Goal: Task Accomplishment & Management: Use online tool/utility

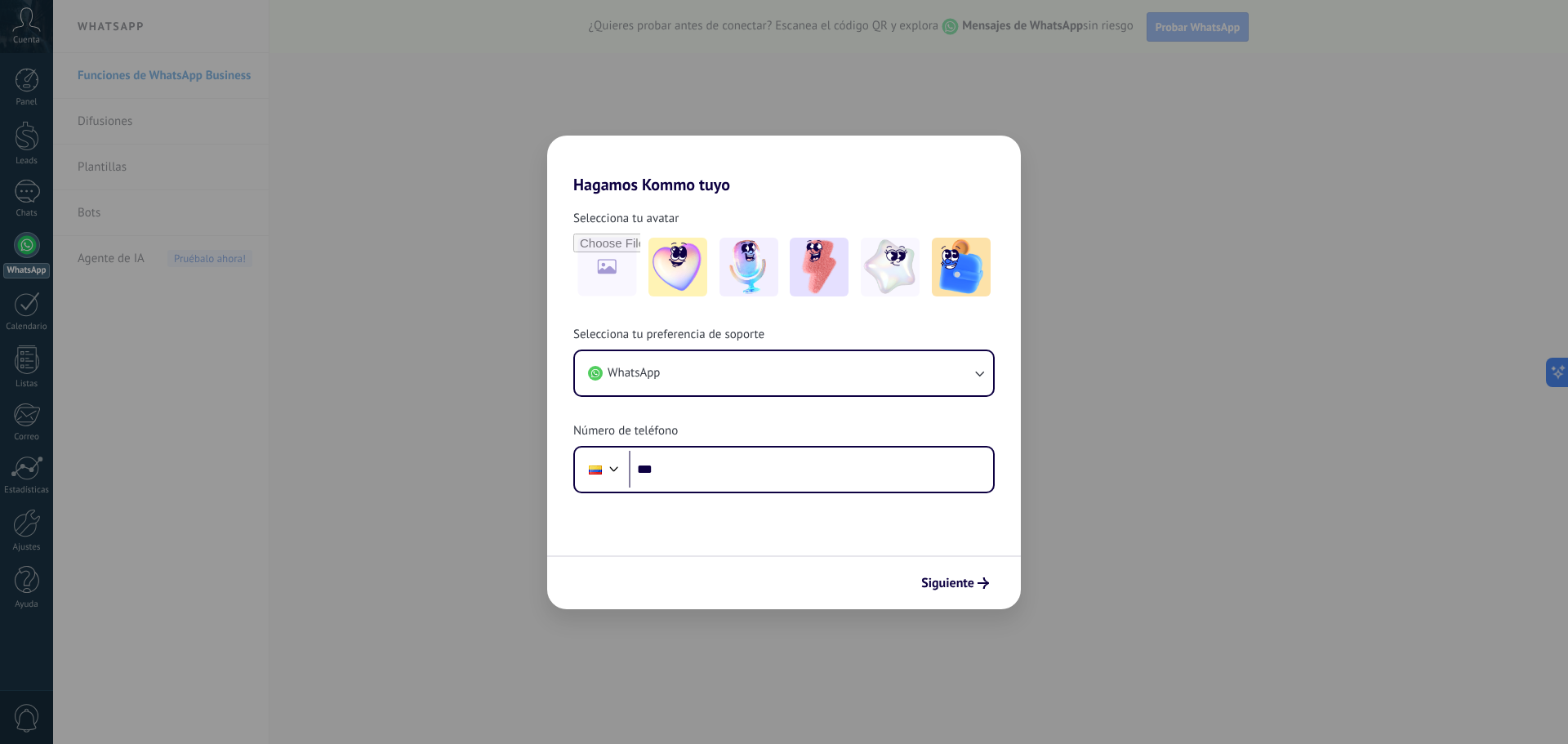
click at [816, 502] on form "Selecciona tu avatar Selecciona tu preferencia de soporte WhatsApp Número de te…" at bounding box center [784, 402] width 474 height 415
click at [818, 490] on div "Phone ***" at bounding box center [784, 470] width 422 height 47
click at [822, 476] on input "***" at bounding box center [810, 470] width 364 height 38
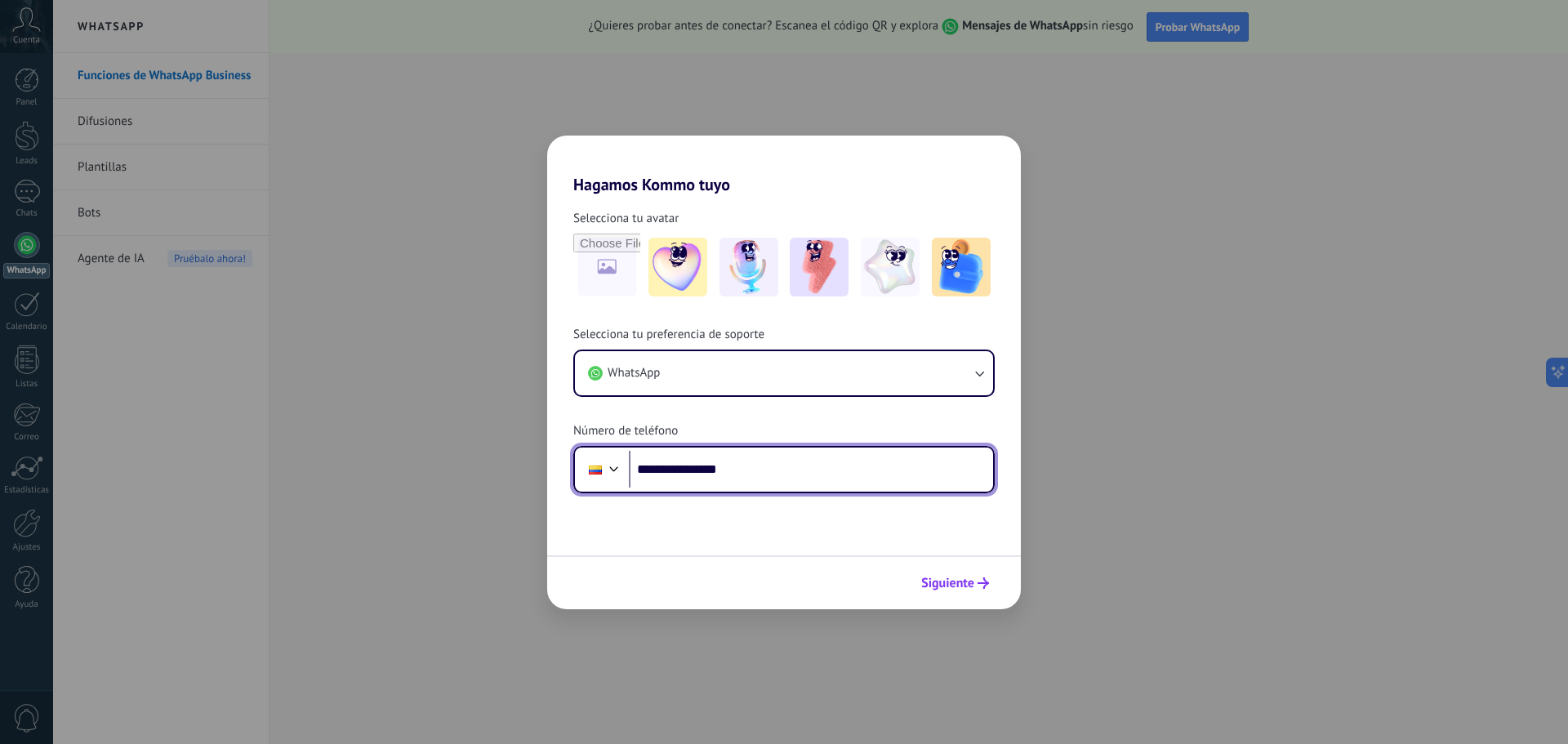
type input "**********"
click at [957, 589] on span "Siguiente" at bounding box center [948, 583] width 53 height 11
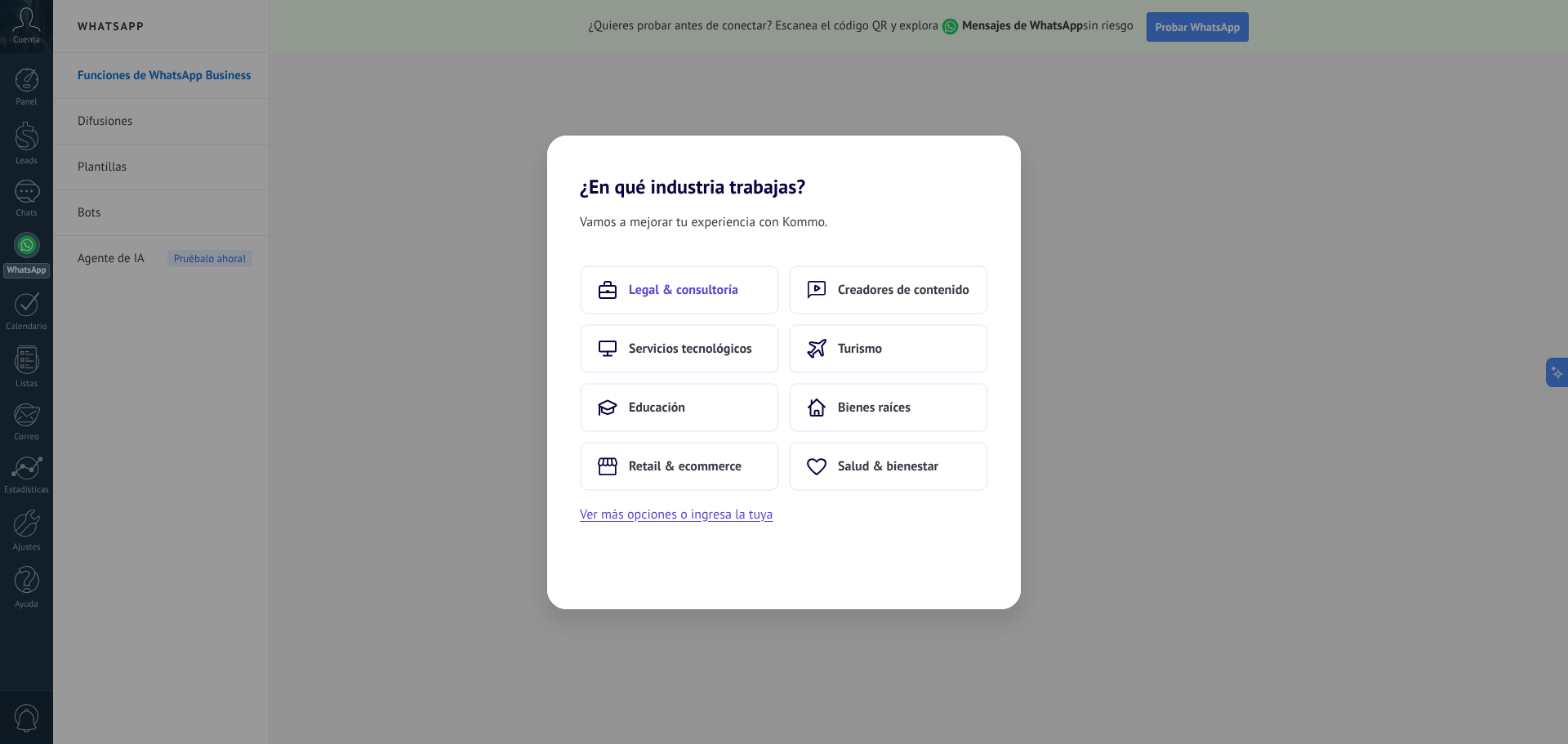
click at [627, 273] on button "Legal & consultoría" at bounding box center [679, 290] width 200 height 49
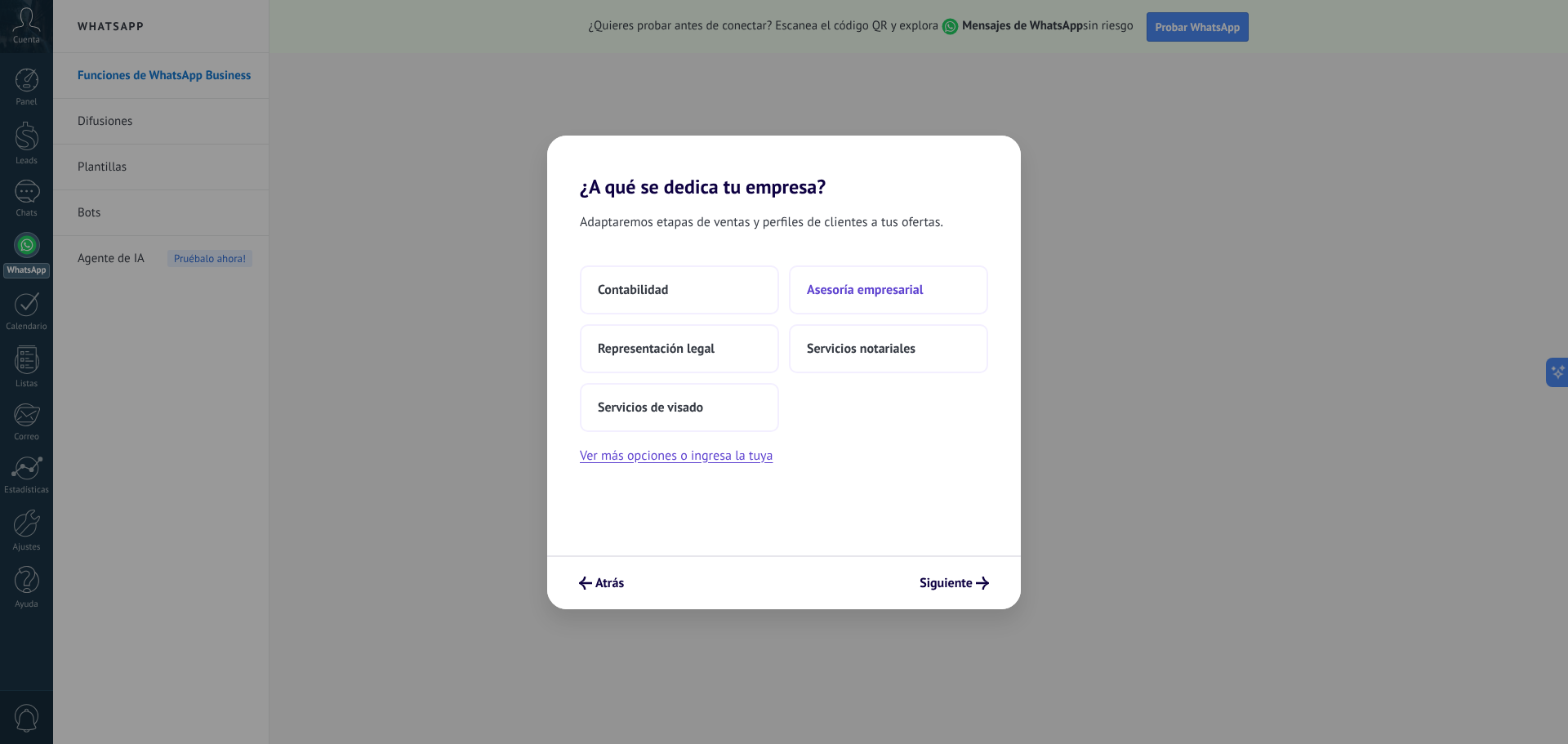
click at [859, 286] on span "Asesoría empresarial" at bounding box center [864, 289] width 116 height 16
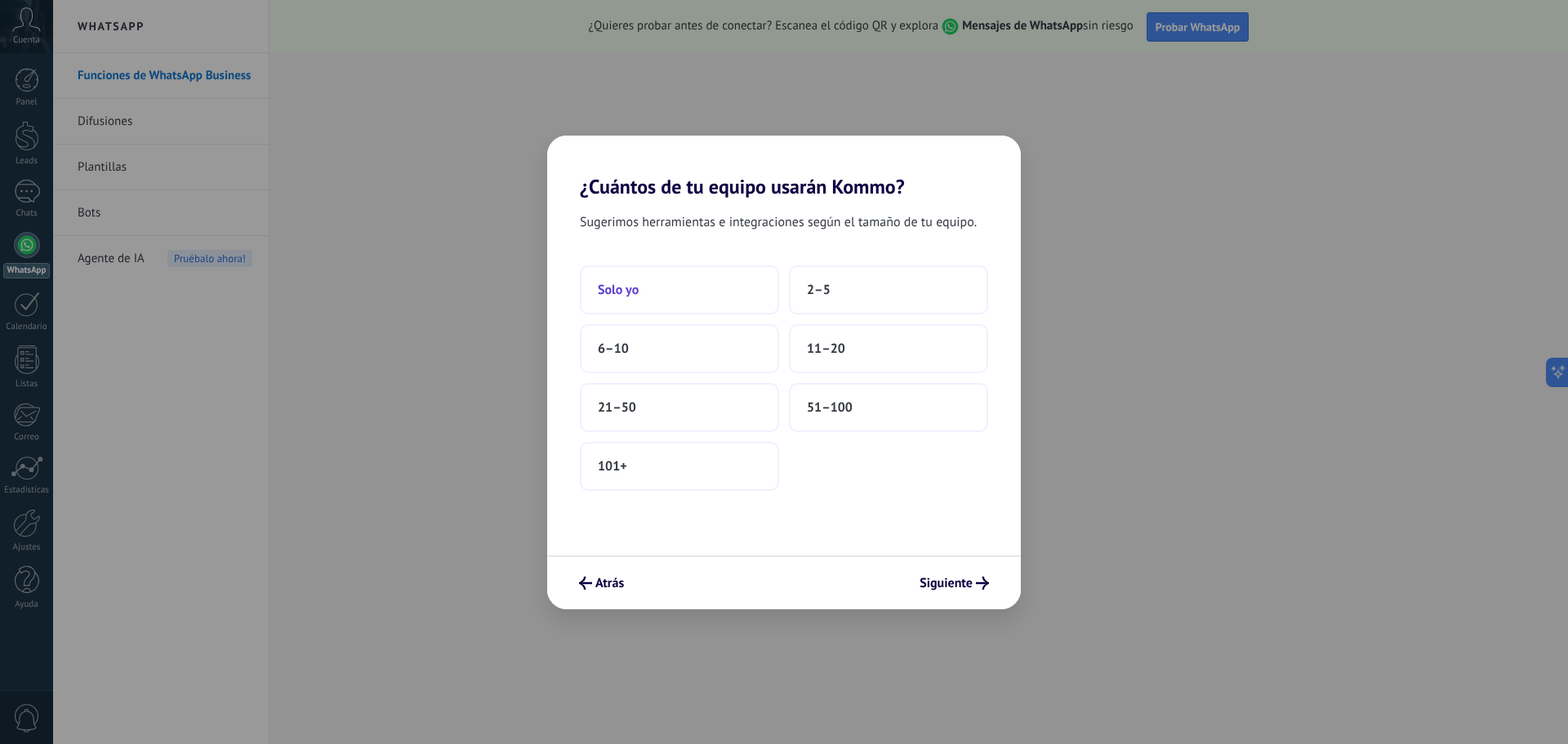
click at [627, 292] on span "Solo yo" at bounding box center [618, 289] width 41 height 16
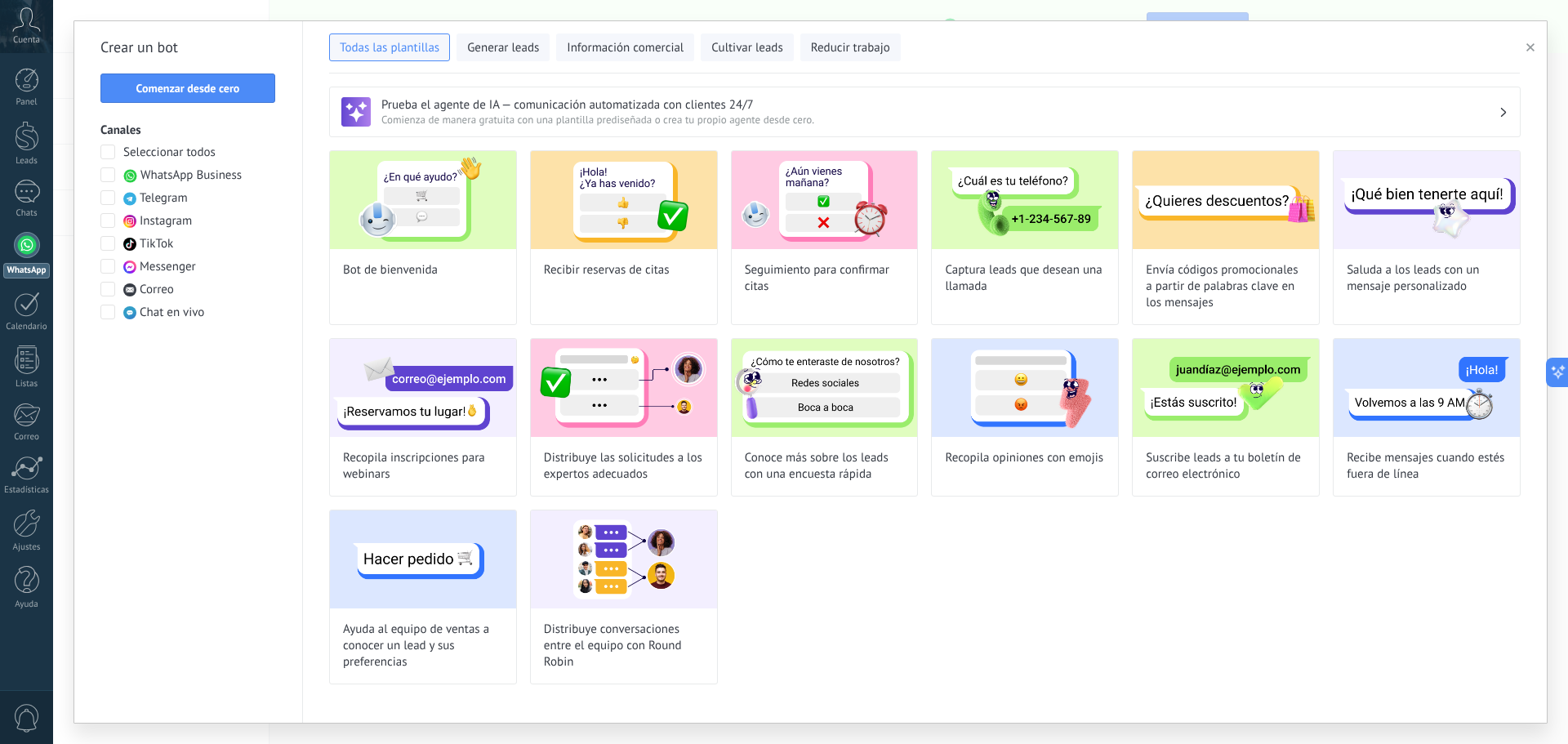
click at [148, 174] on span "WhatsApp Business" at bounding box center [191, 175] width 101 height 16
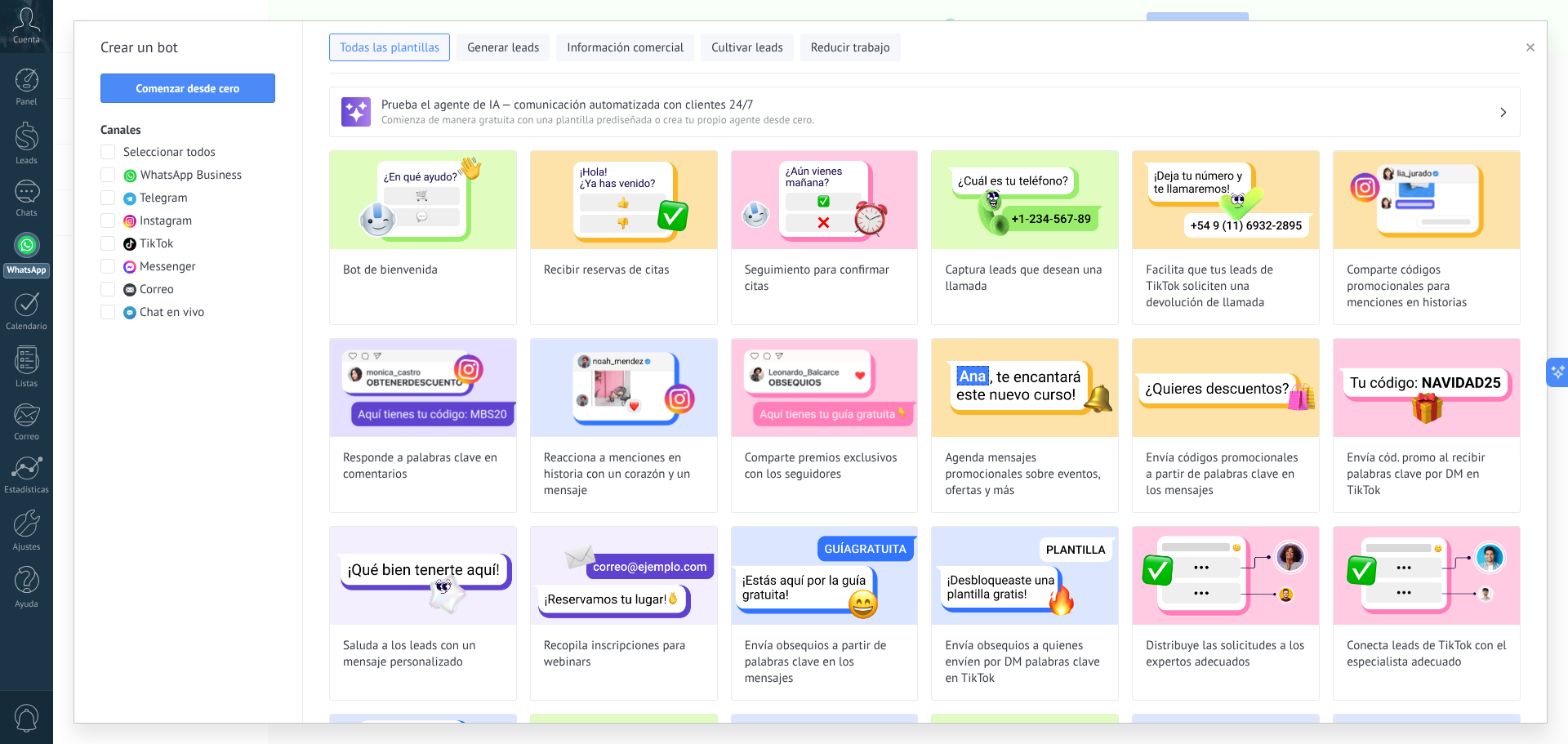
click at [39, 247] on div at bounding box center [27, 245] width 26 height 26
click at [153, 88] on span "Comenzar desde cero" at bounding box center [188, 88] width 104 height 11
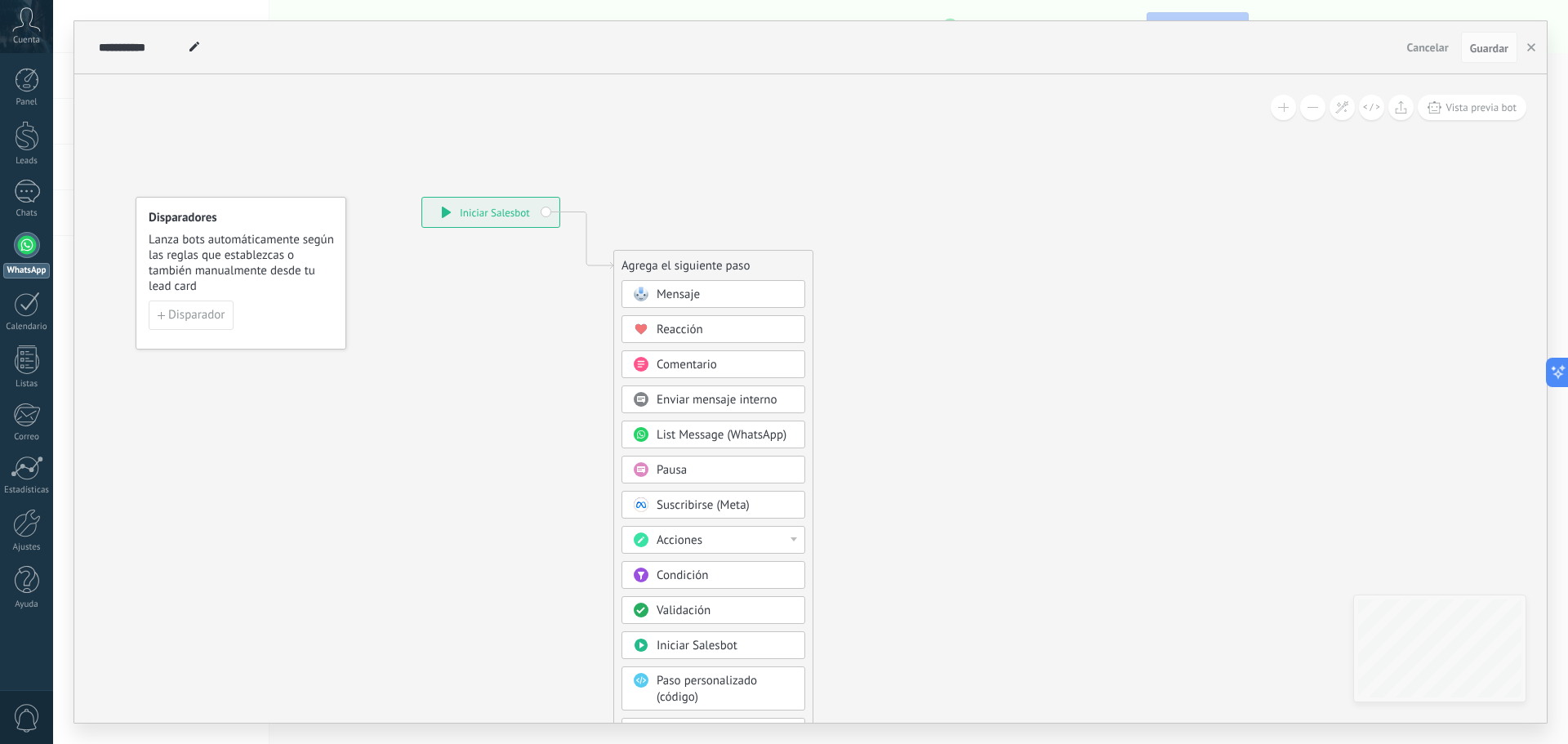
click at [723, 280] on div "Mensaje" at bounding box center [713, 293] width 183 height 27
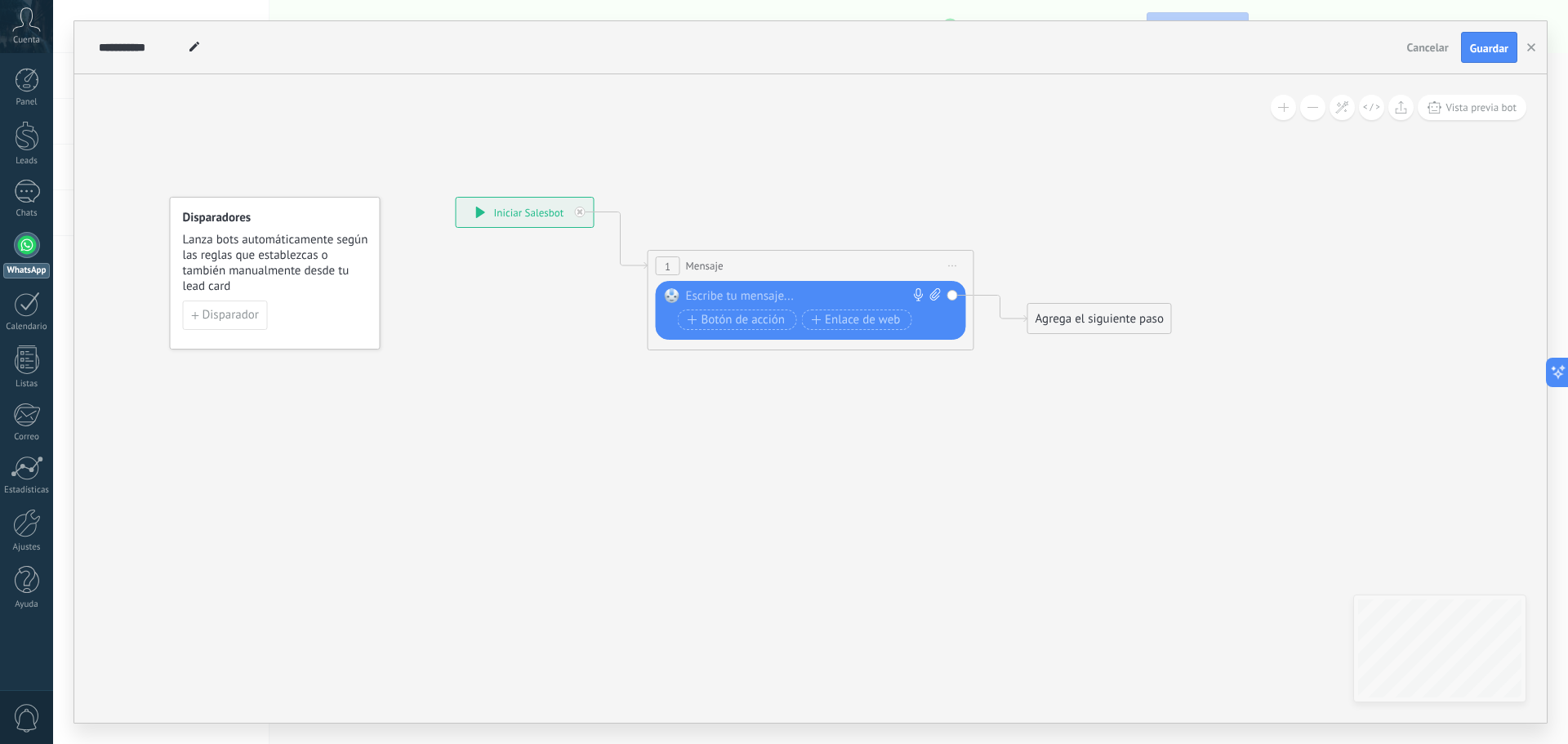
click at [727, 267] on div "1 Mensaje ******* (a): Todos los contactos - canales seleccionados Todos los co…" at bounding box center [811, 266] width 325 height 30
click at [729, 296] on div at bounding box center [808, 296] width 243 height 16
click at [718, 268] on span "Mensaje" at bounding box center [706, 266] width 38 height 15
click at [22, 22] on use at bounding box center [26, 19] width 27 height 24
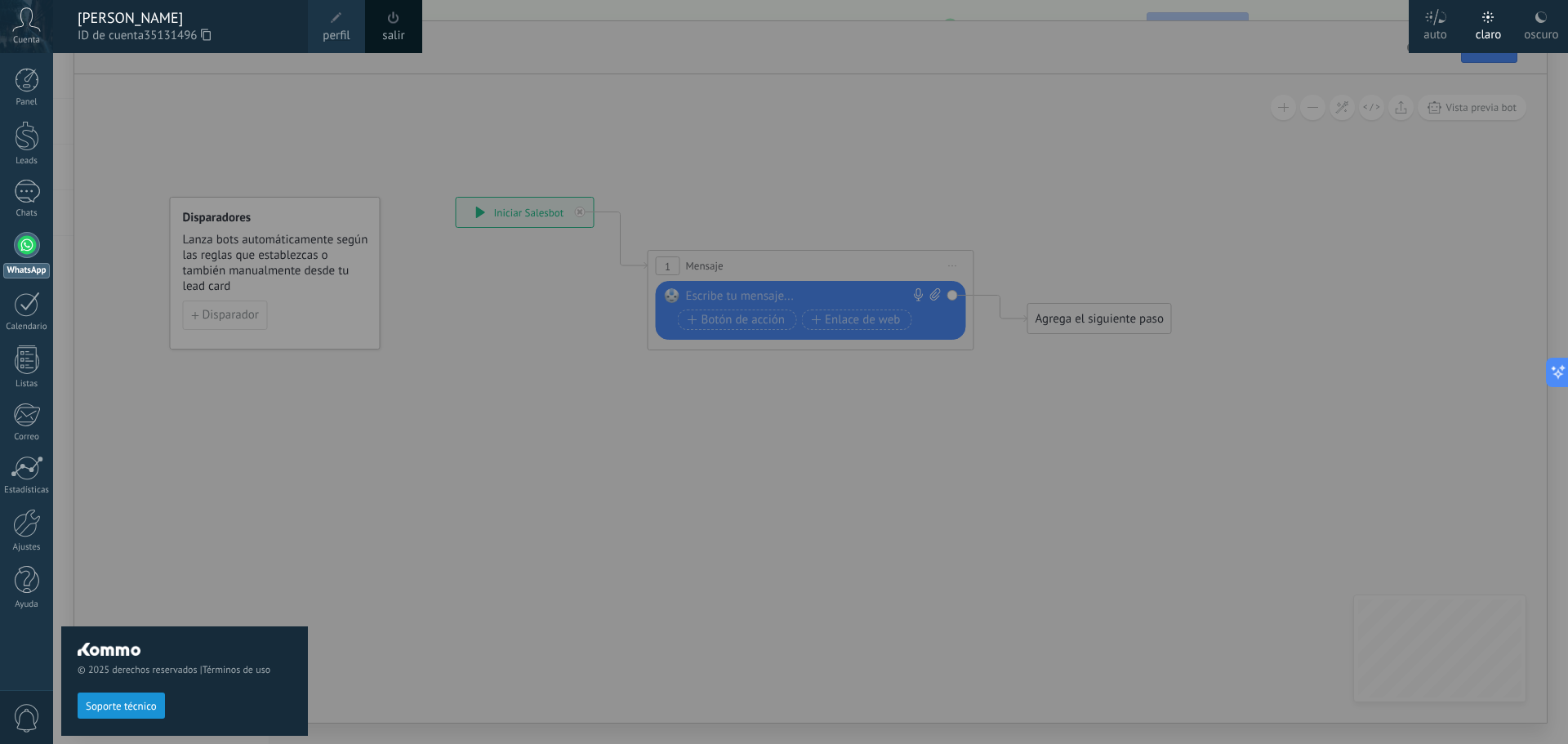
click at [923, 171] on div at bounding box center [837, 372] width 1568 height 744
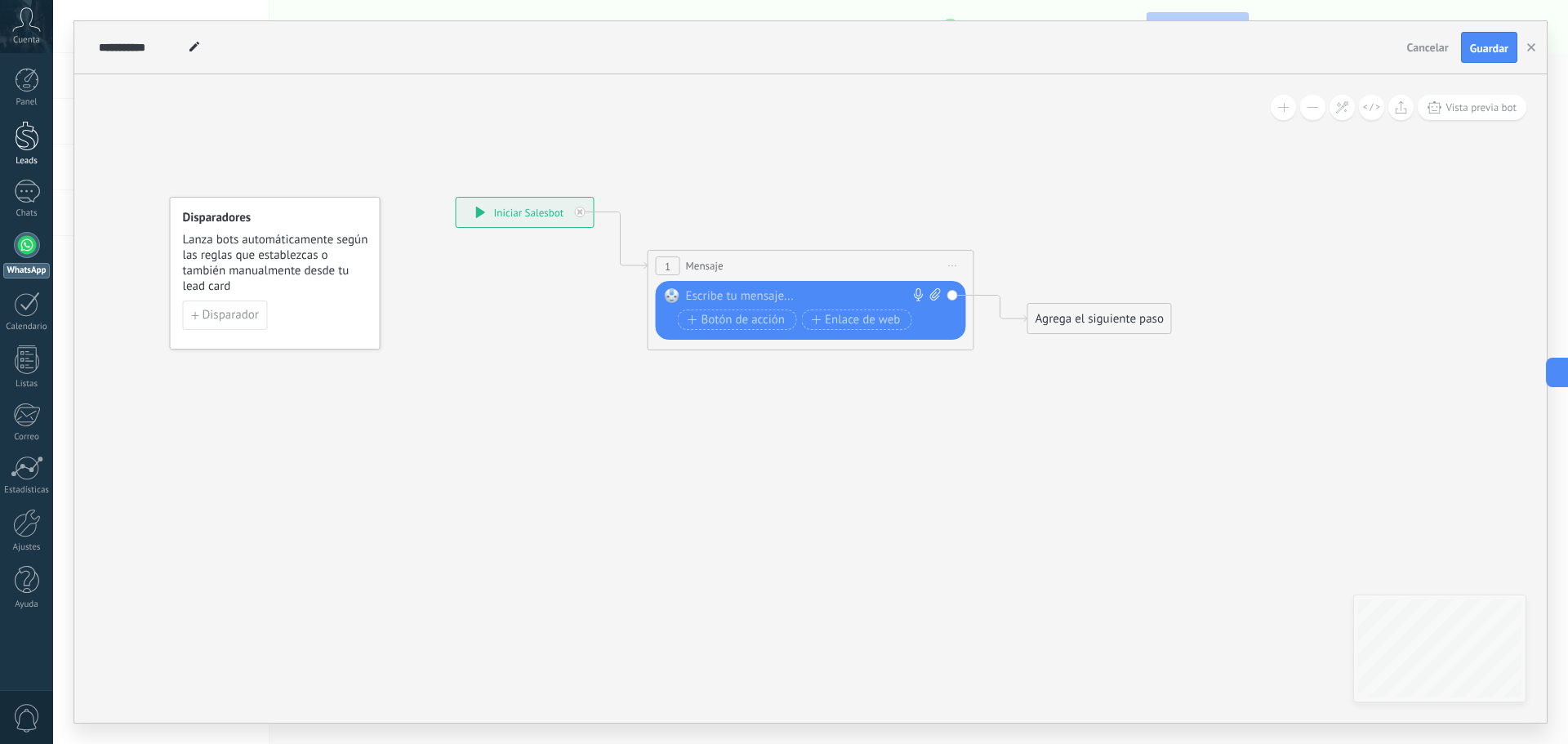
click at [40, 131] on link "Leads" at bounding box center [26, 144] width 53 height 45
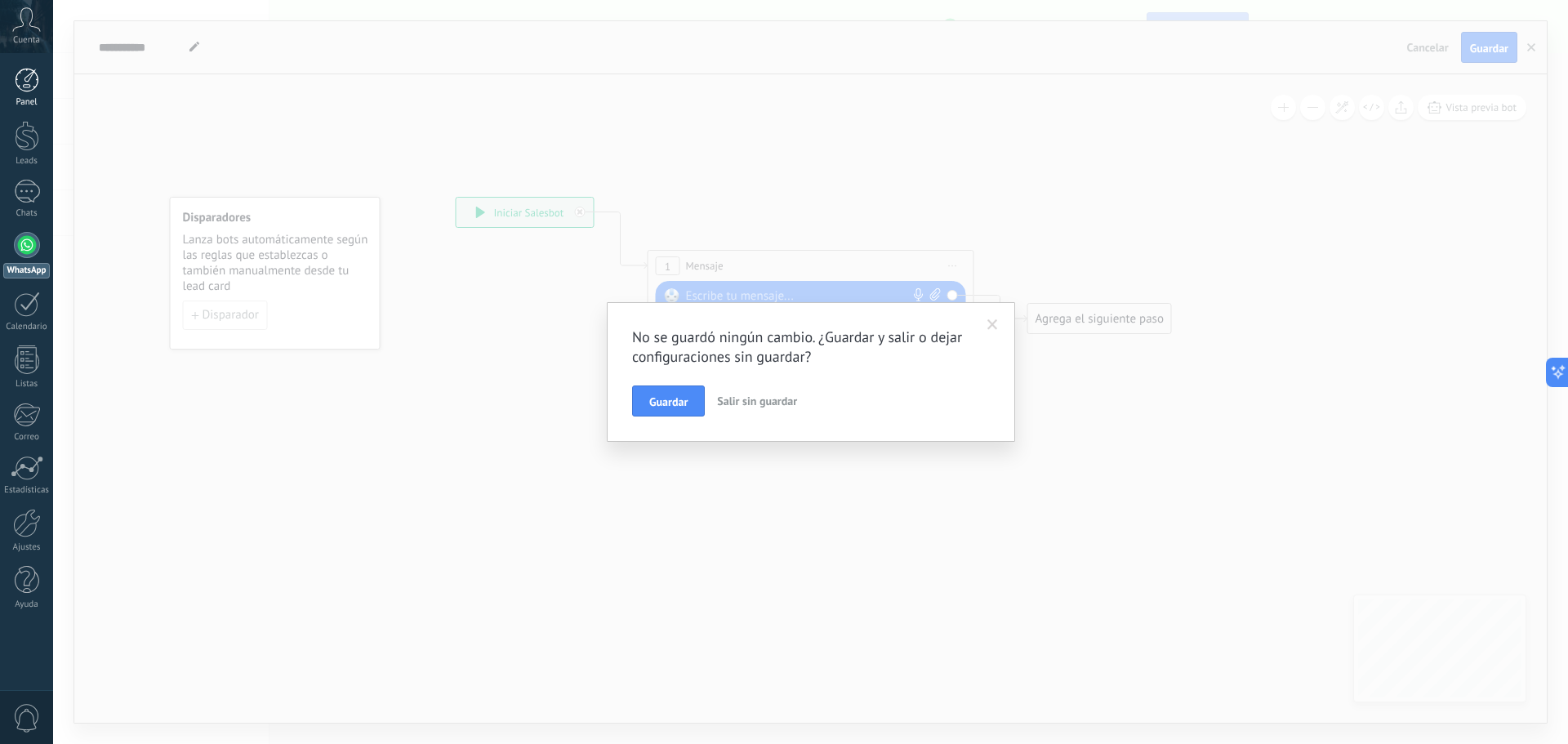
click at [27, 71] on div at bounding box center [27, 80] width 25 height 25
click at [23, 253] on div at bounding box center [27, 245] width 26 height 26
click at [994, 325] on span at bounding box center [992, 325] width 10 height 11
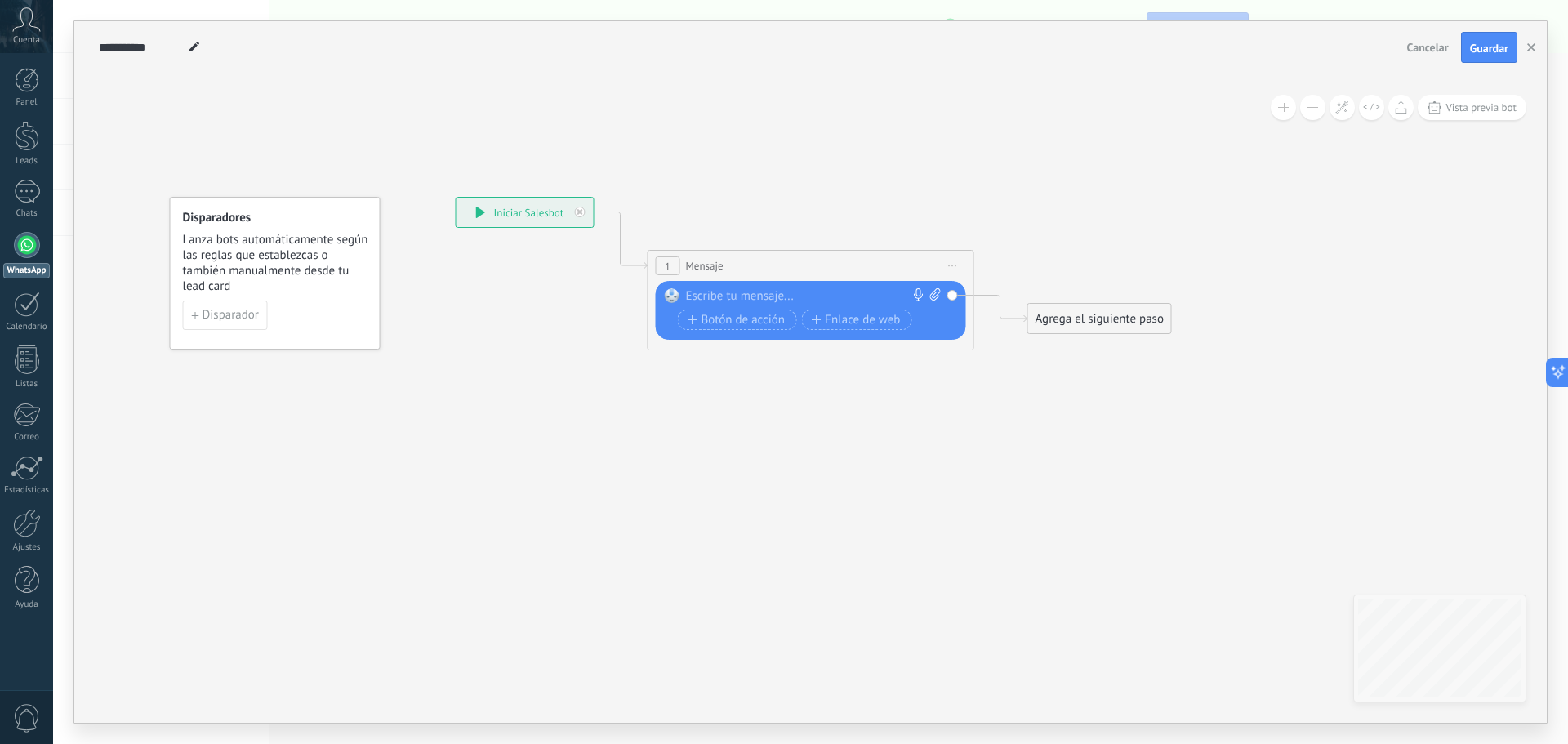
click at [809, 296] on div at bounding box center [808, 296] width 243 height 16
